Goal: Task Accomplishment & Management: Use online tool/utility

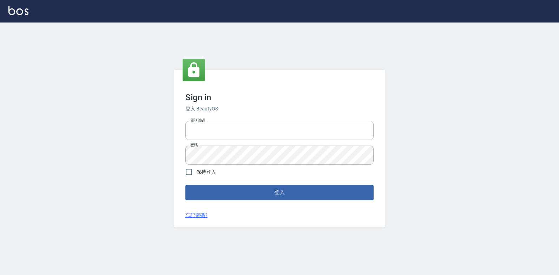
type input "047265856"
click at [500, 99] on div "Sign in 登入 BeautyOS 電話號碼 [PHONE_NUMBER] 電話號碼 密碼 密碼 保持登入 登入 忘記密碼?" at bounding box center [279, 148] width 559 height 252
click at [345, 193] on button "登入" at bounding box center [279, 192] width 188 height 15
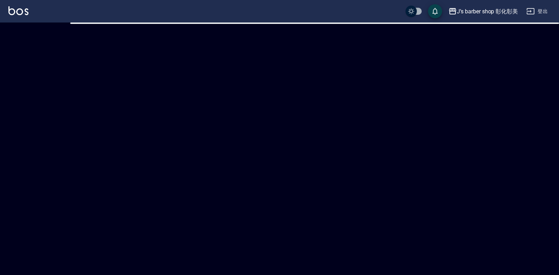
checkbox input "true"
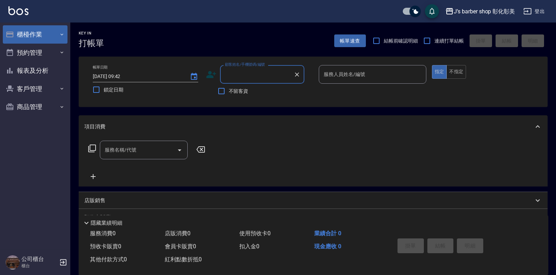
click at [50, 32] on button "櫃檯作業" at bounding box center [35, 34] width 65 height 18
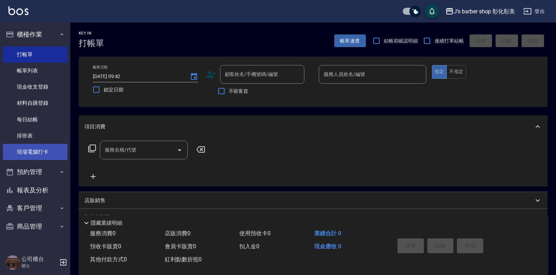
click at [35, 150] on link "現場電腦打卡" at bounding box center [35, 152] width 65 height 16
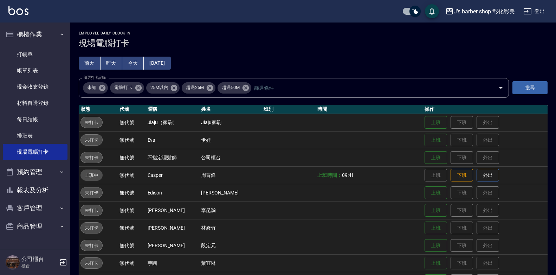
click at [135, 61] on button "今天" at bounding box center [133, 63] width 22 height 13
click at [110, 61] on button "昨天" at bounding box center [111, 63] width 22 height 13
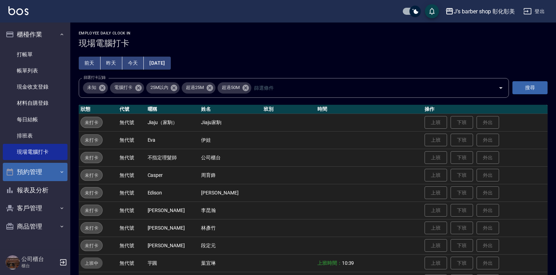
click at [38, 171] on button "預約管理" at bounding box center [35, 172] width 65 height 18
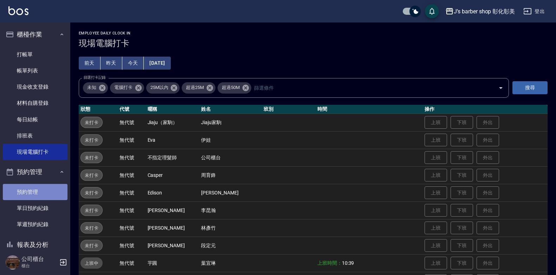
click at [45, 195] on link "預約管理" at bounding box center [35, 192] width 65 height 16
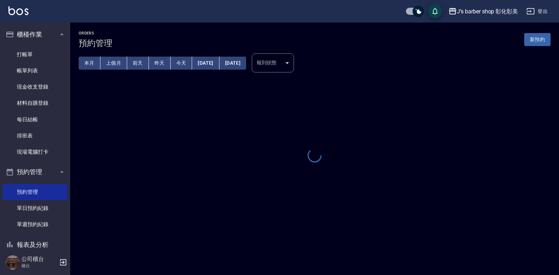
click at [178, 64] on button "今天" at bounding box center [182, 63] width 22 height 13
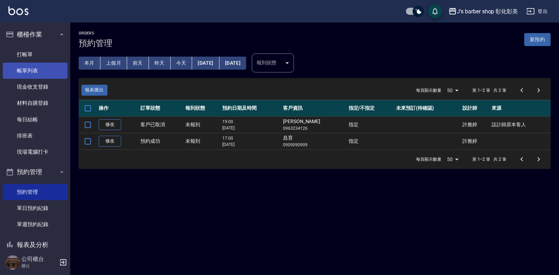
click at [60, 68] on link "帳單列表" at bounding box center [35, 71] width 65 height 16
